Goal: Find specific page/section: Find specific page/section

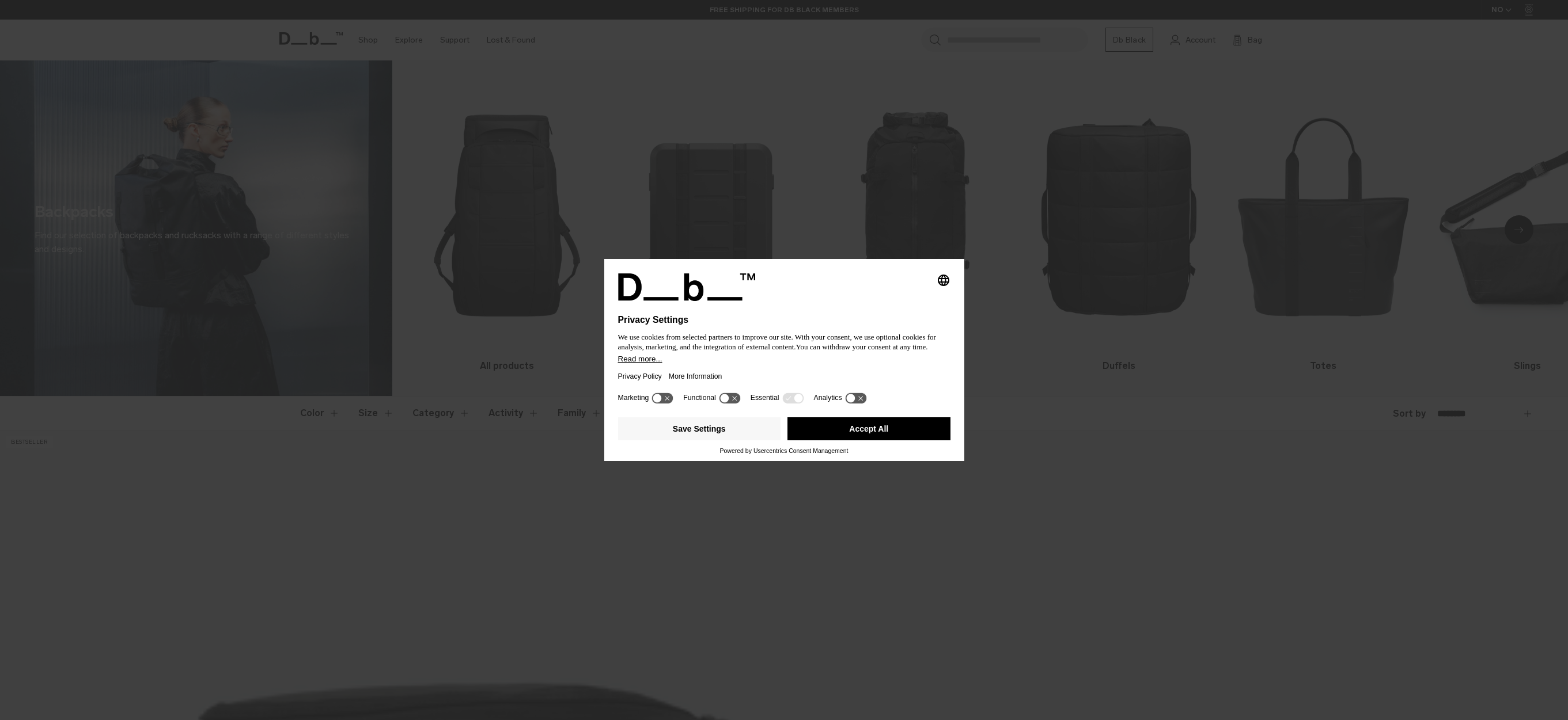
click at [815, 437] on button "Accept All" at bounding box center [869, 429] width 163 height 23
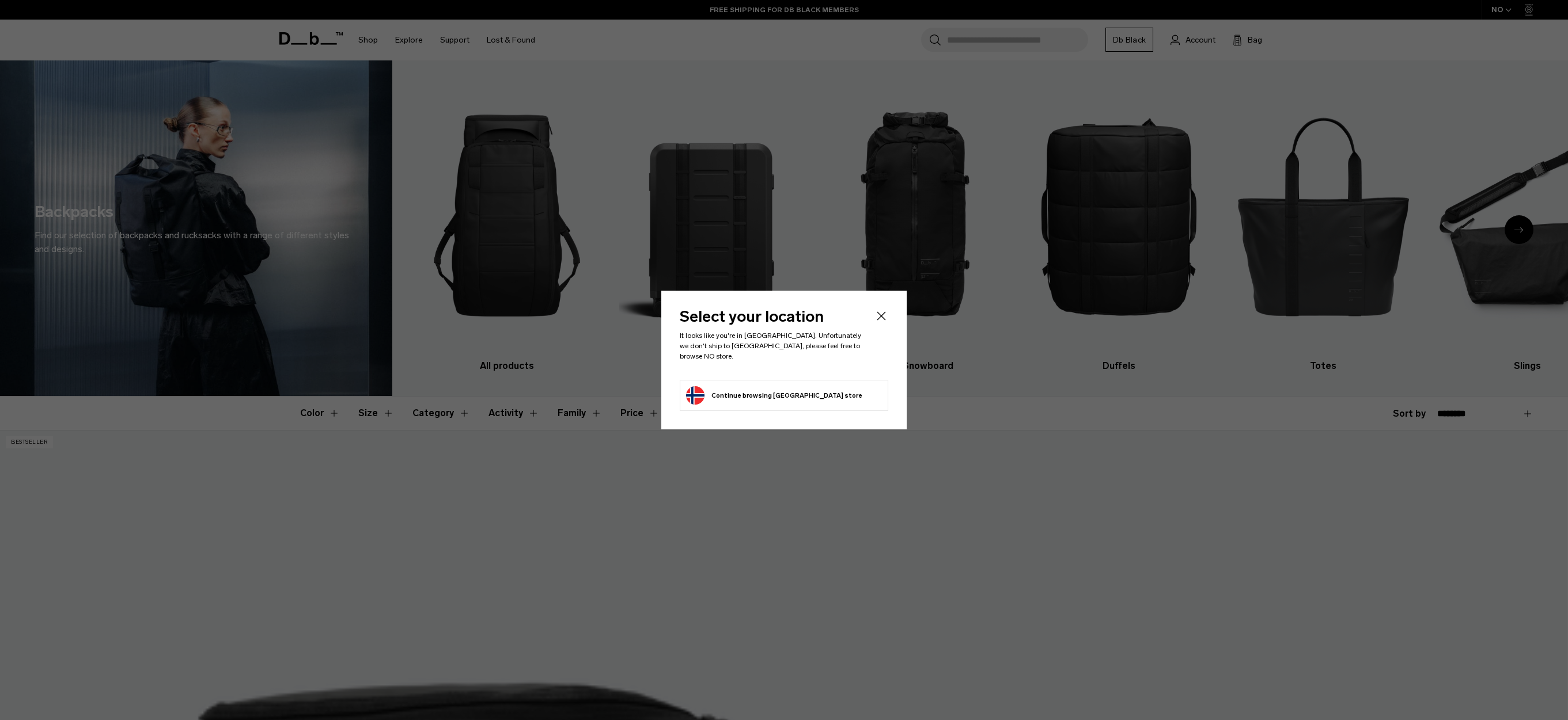
click at [731, 389] on button "Continue browsing Norway store Continue shopping in Norway" at bounding box center [774, 395] width 176 height 19
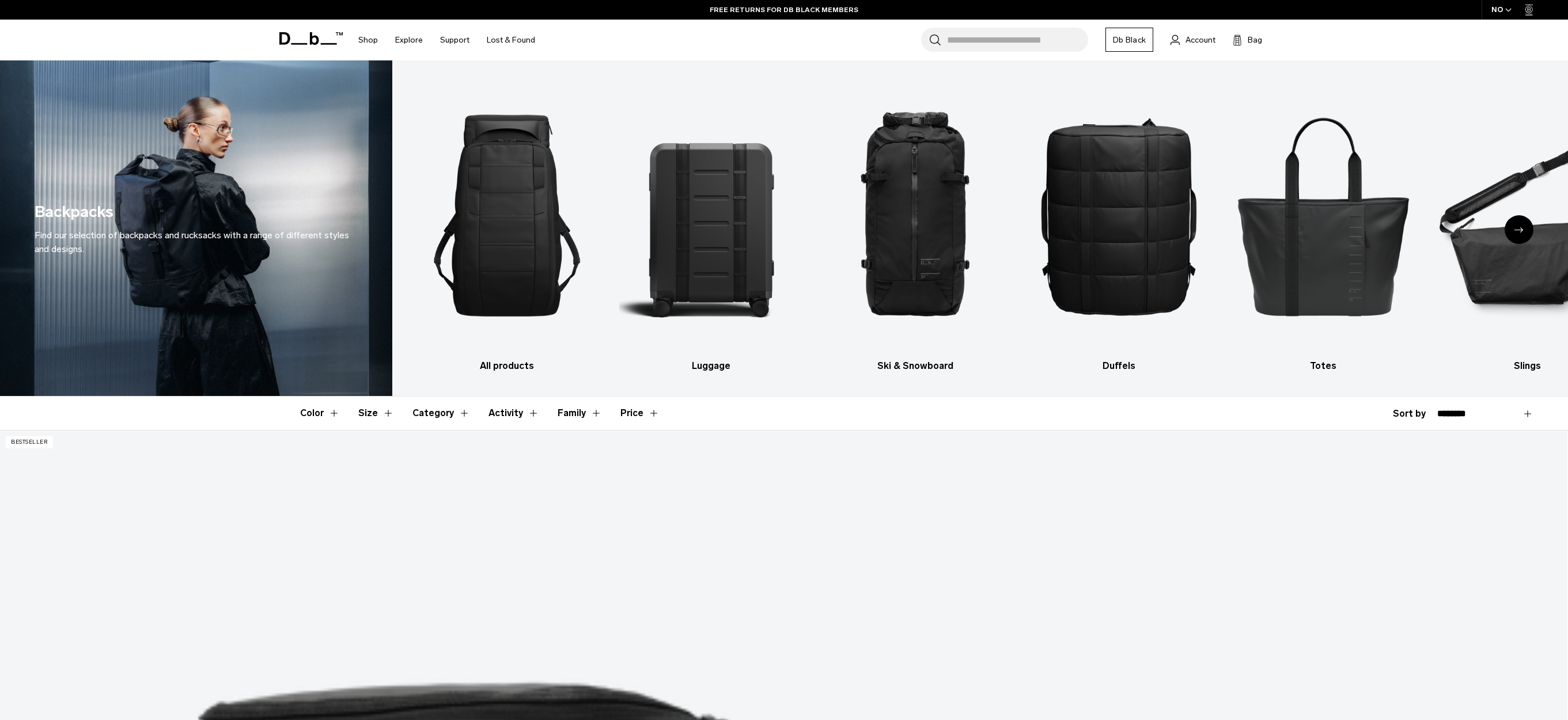
click at [1508, 8] on icon "button" at bounding box center [1508, 10] width 6 height 4
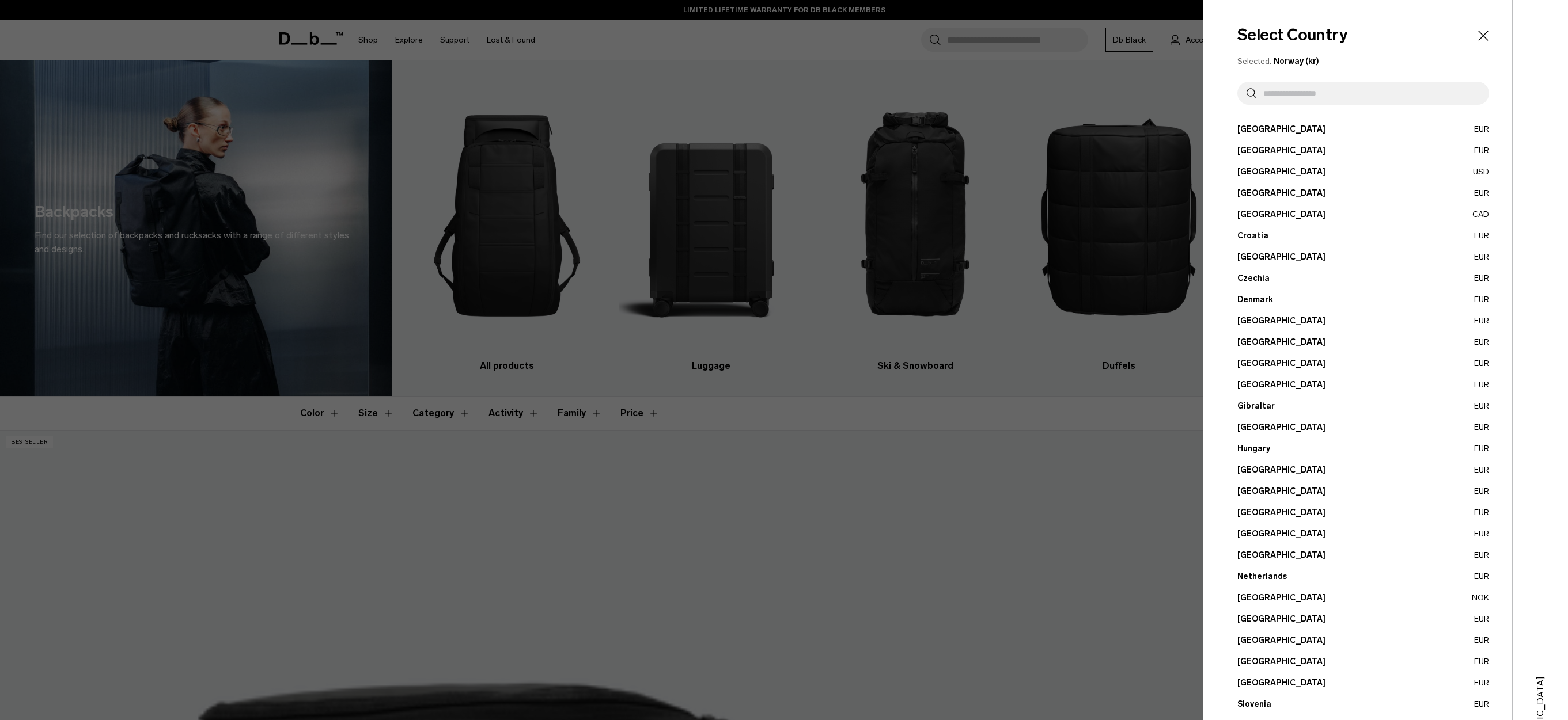
click at [1283, 96] on input "text" at bounding box center [1367, 93] width 223 height 23
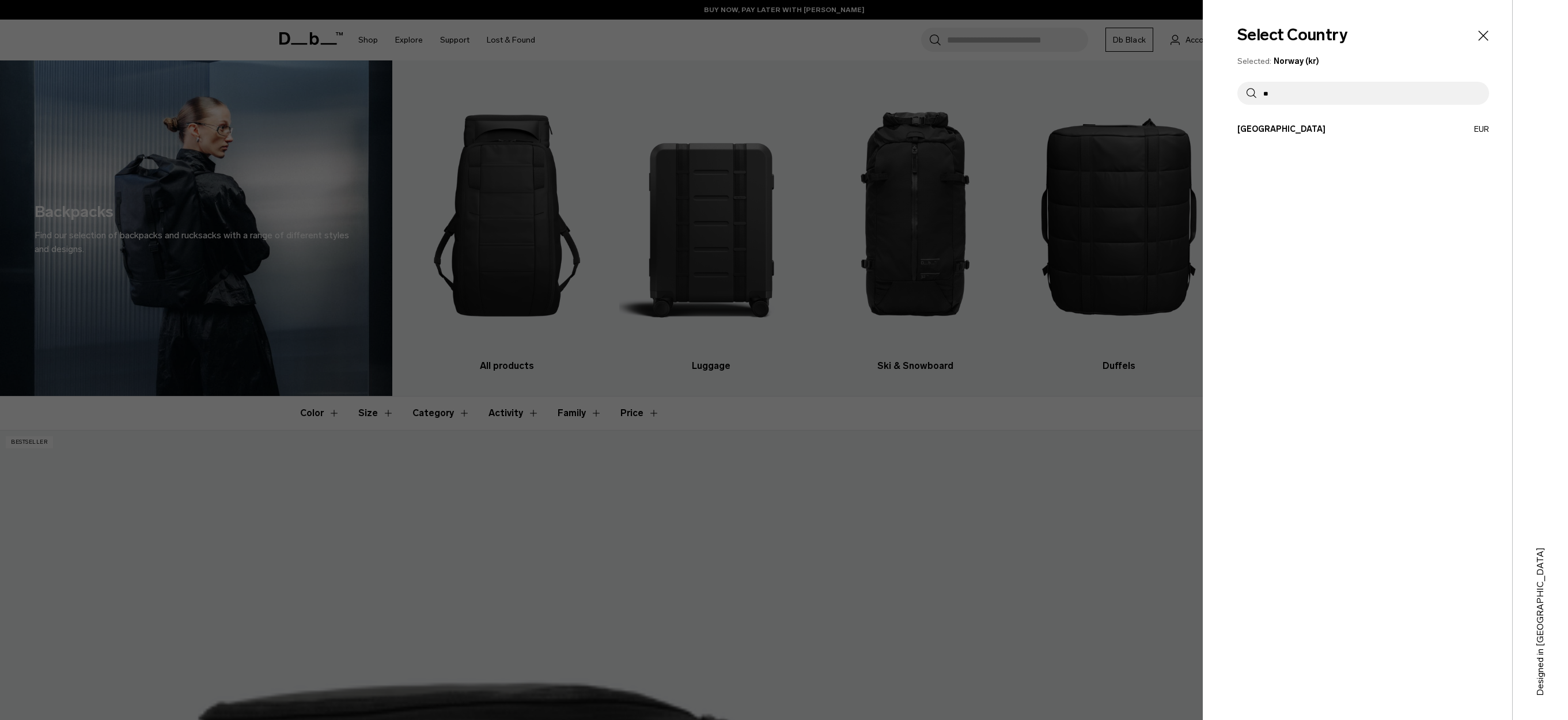
type input "*"
type input "****"
click at [1488, 31] on icon "Close" at bounding box center [1483, 36] width 16 height 16
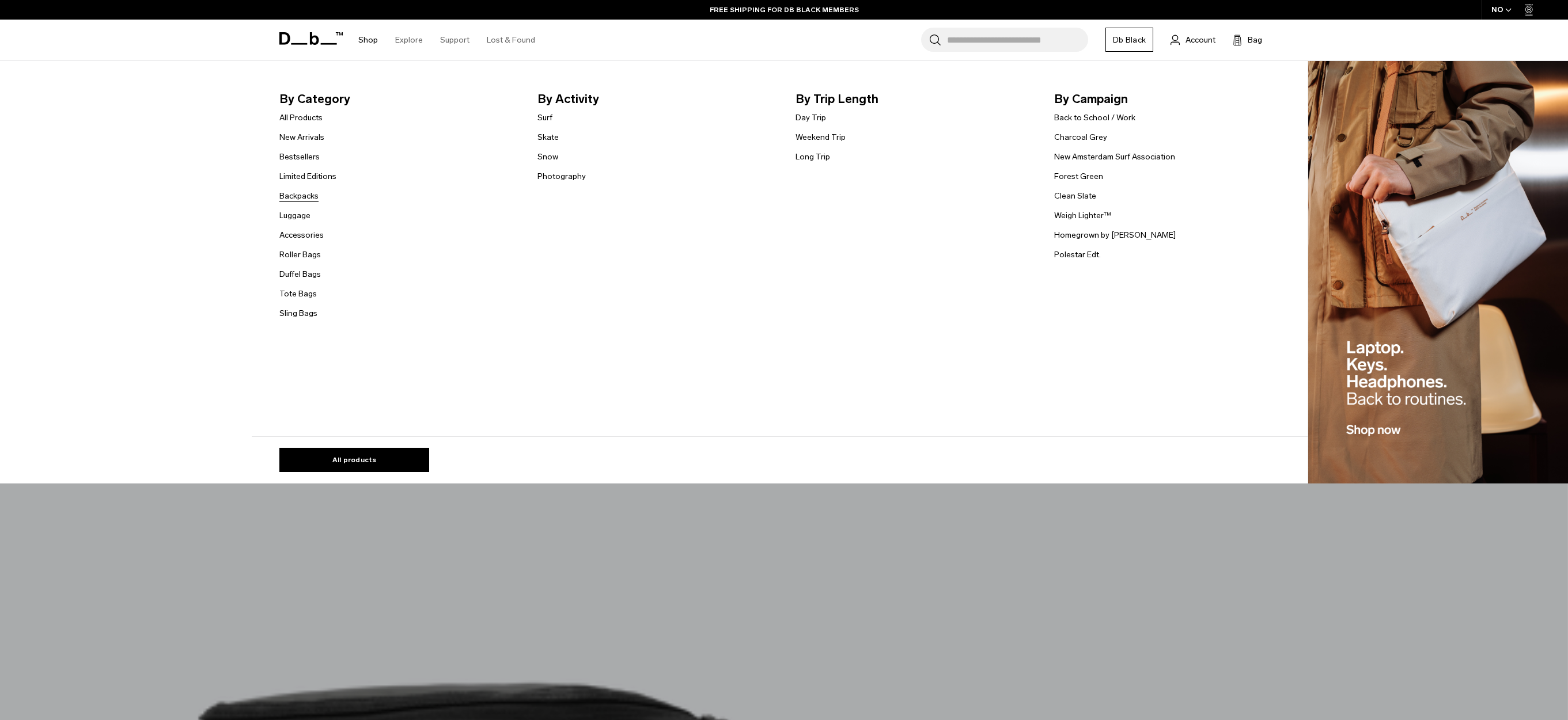
click at [297, 197] on link "Backpacks" at bounding box center [298, 196] width 39 height 12
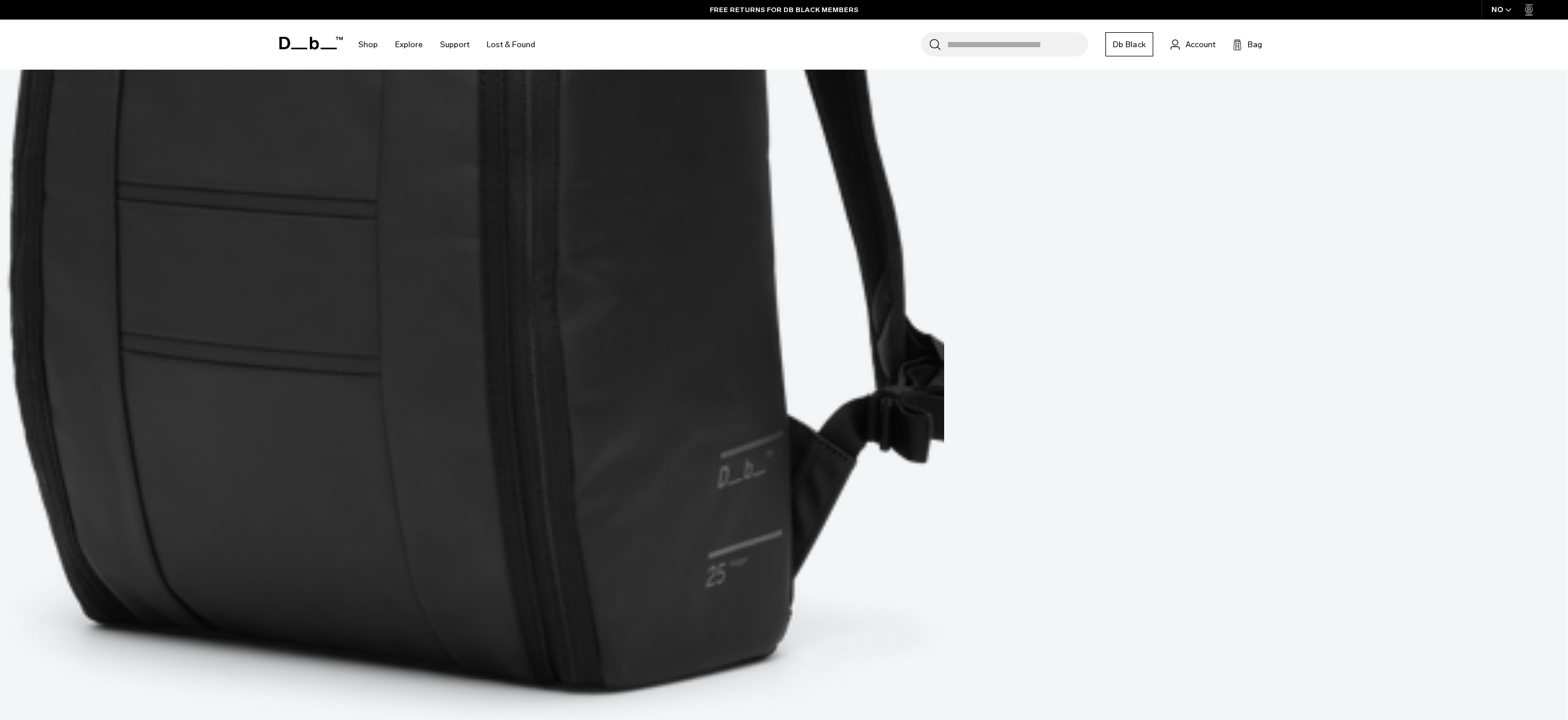
scroll to position [1237, 0]
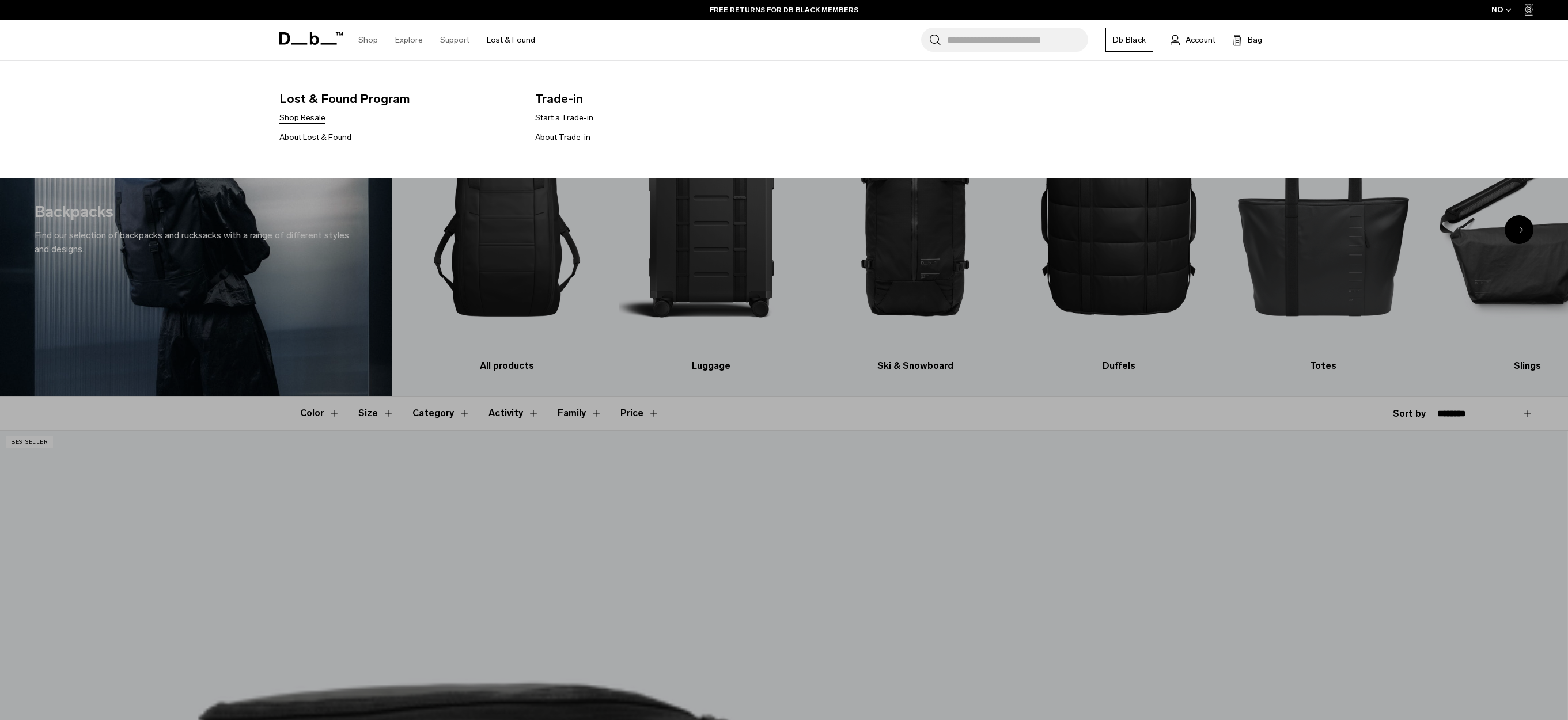
click at [309, 120] on link "Shop Resale" at bounding box center [302, 117] width 46 height 12
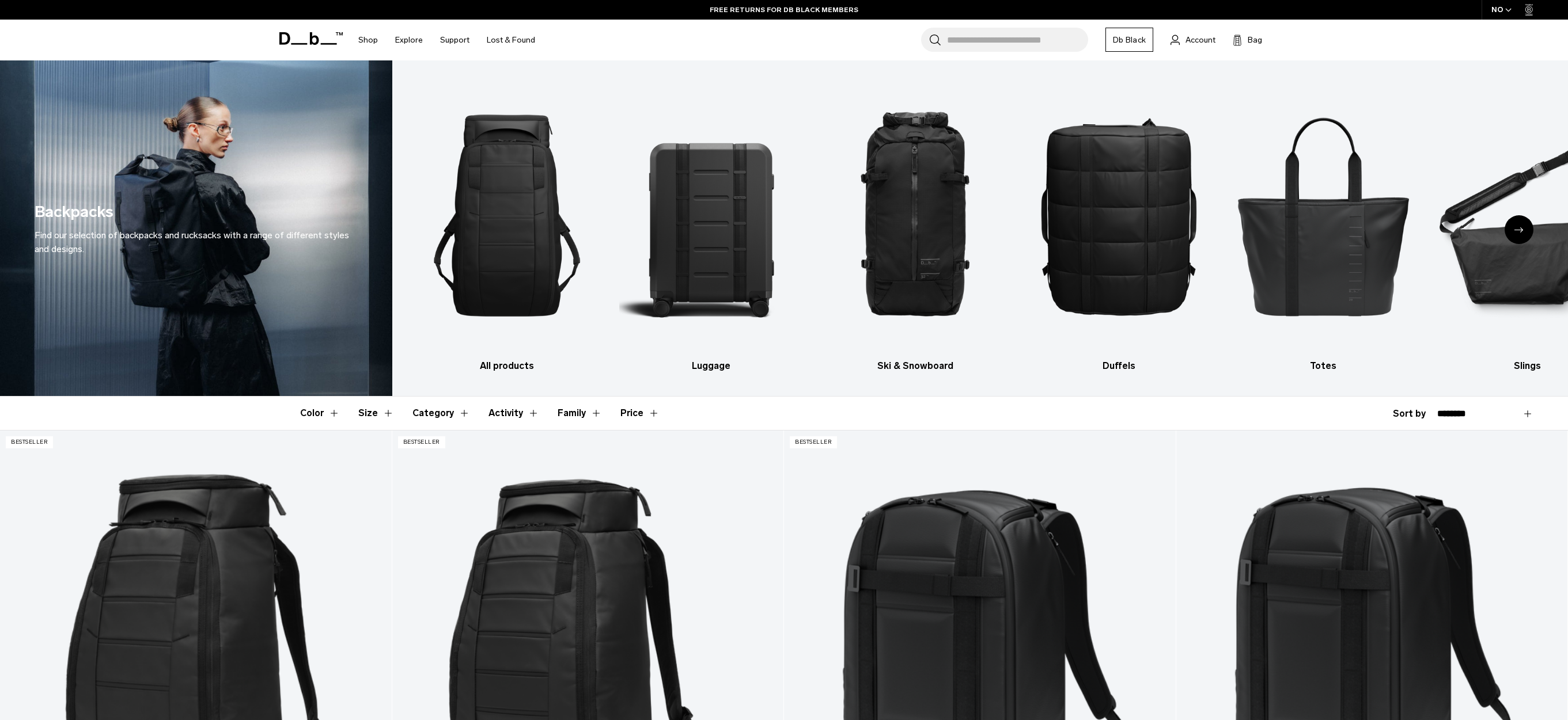
click at [1017, 41] on input "Search for Bags, Luggage..." at bounding box center [1017, 40] width 141 height 24
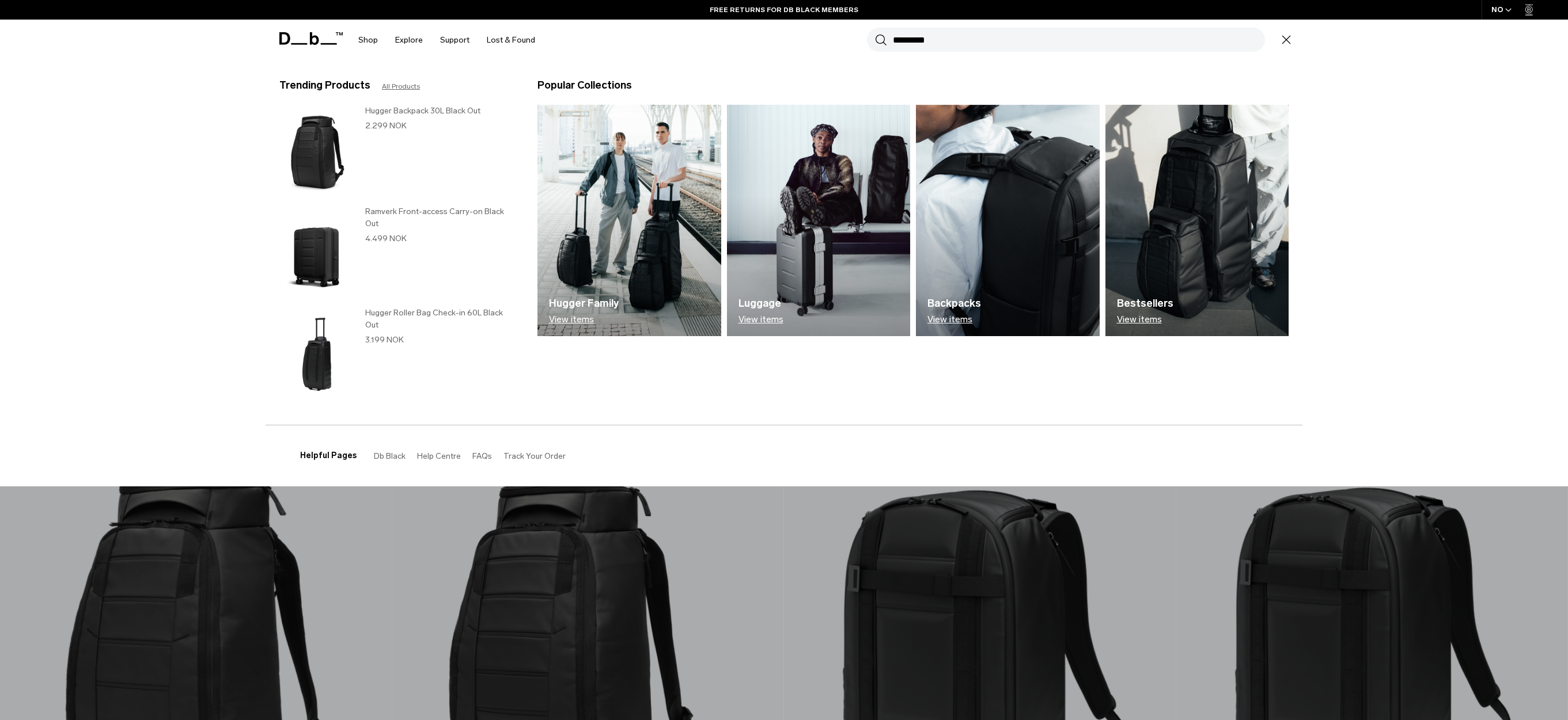
type input "*********"
click at [875, 34] on button "Search" at bounding box center [880, 40] width 12 height 13
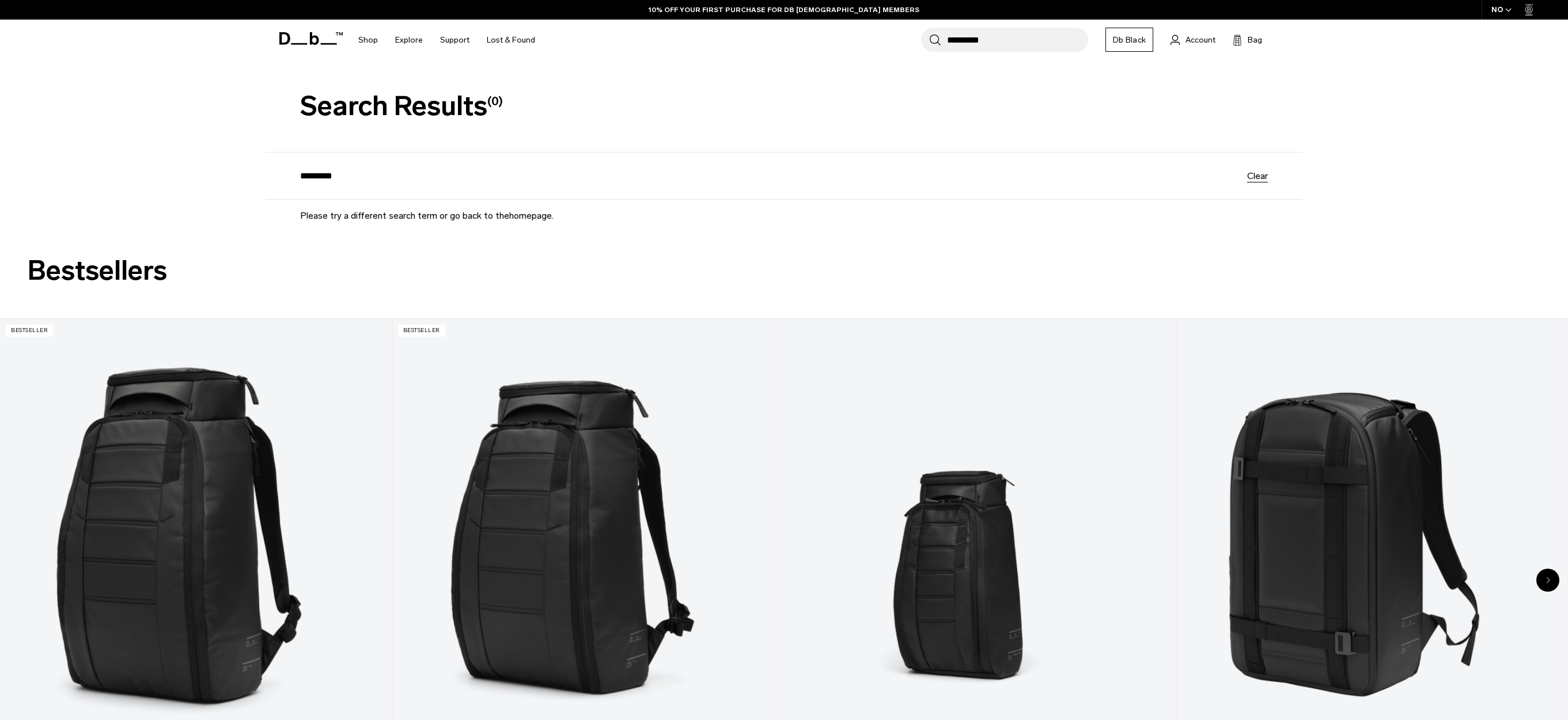
click at [1260, 175] on button "Clear" at bounding box center [1257, 176] width 21 height 9
